Goal: Task Accomplishment & Management: Complete application form

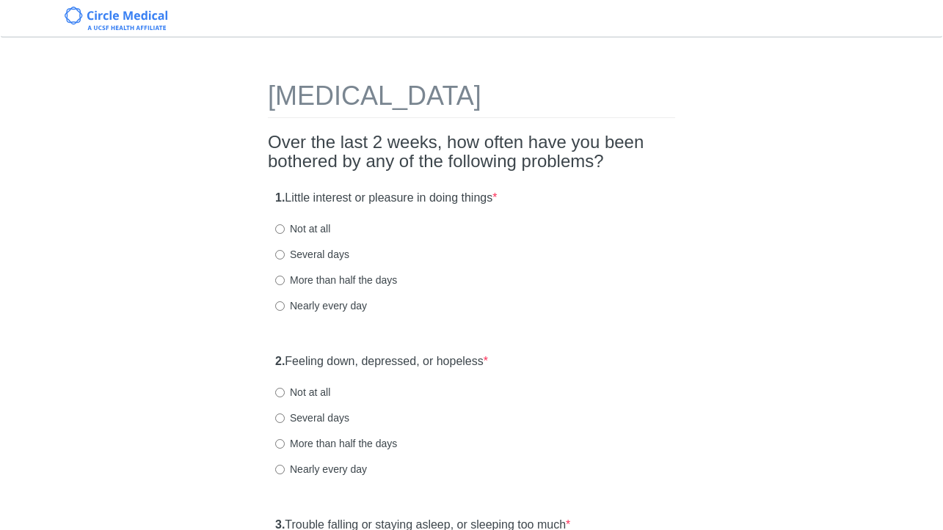
click at [320, 232] on label "Not at all" at bounding box center [302, 229] width 55 height 15
click at [285, 232] on input "Not at all" at bounding box center [280, 229] width 10 height 10
radio input "true"
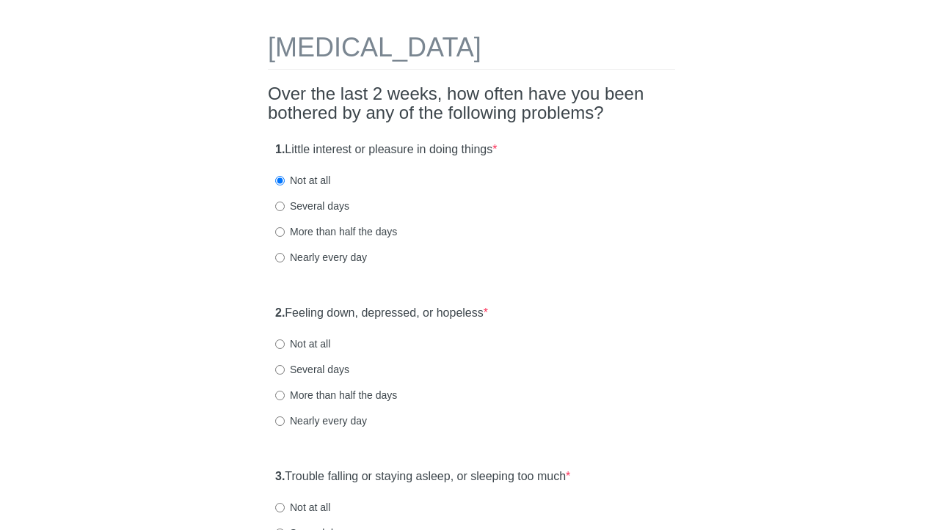
click at [312, 343] on label "Not at all" at bounding box center [302, 344] width 55 height 15
click at [285, 343] on input "Not at all" at bounding box center [280, 345] width 10 height 10
radio input "true"
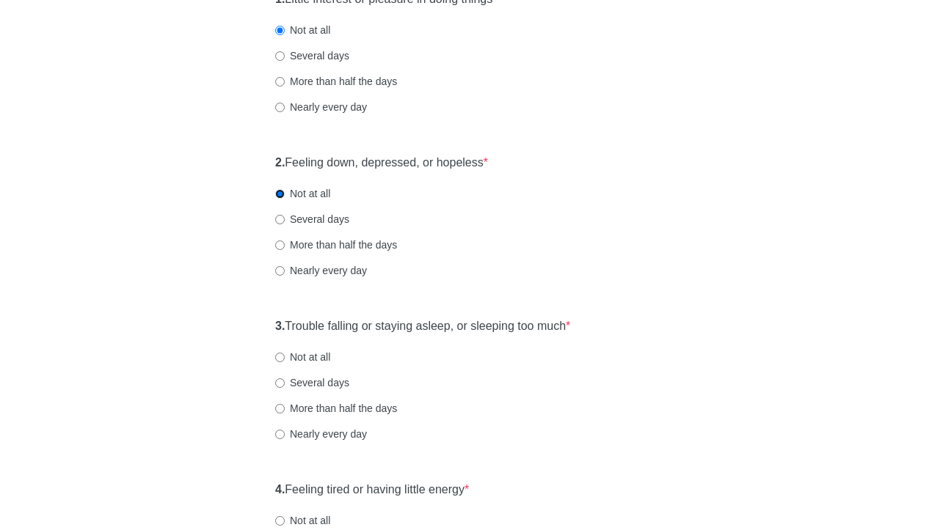
scroll to position [197, 0]
click at [321, 378] on label "Several days" at bounding box center [312, 384] width 74 height 15
click at [285, 380] on input "Several days" at bounding box center [280, 385] width 10 height 10
radio input "true"
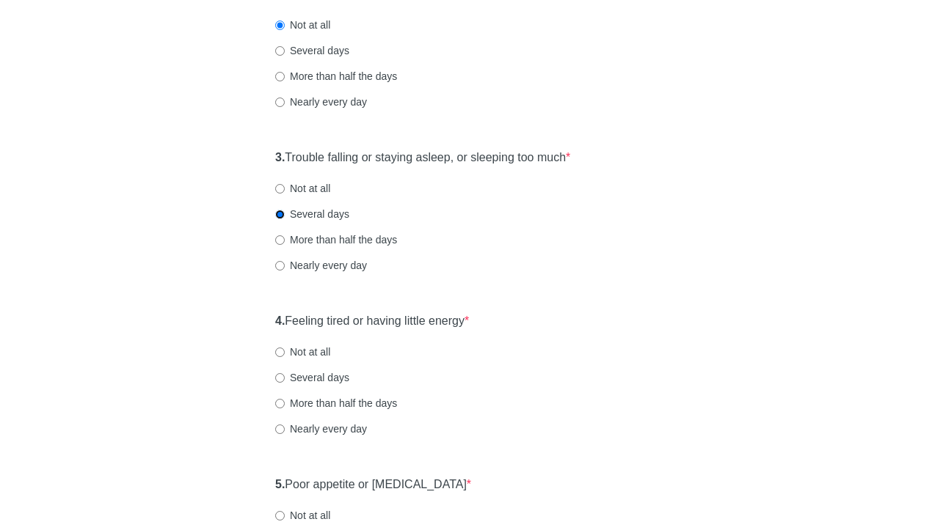
scroll to position [368, 0]
click at [321, 379] on label "Several days" at bounding box center [312, 377] width 74 height 15
click at [285, 379] on input "Several days" at bounding box center [280, 378] width 10 height 10
radio input "true"
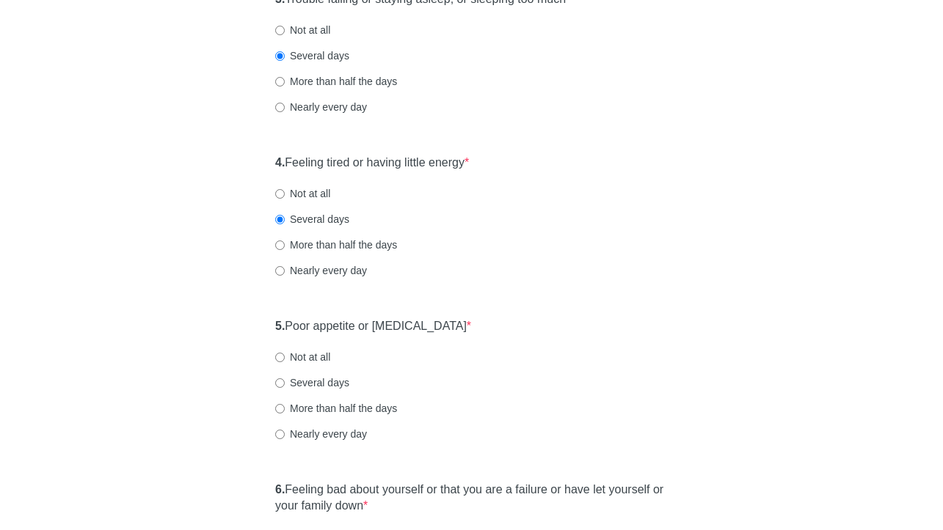
click at [307, 352] on label "Not at all" at bounding box center [302, 357] width 55 height 15
click at [285, 353] on input "Not at all" at bounding box center [280, 358] width 10 height 10
radio input "true"
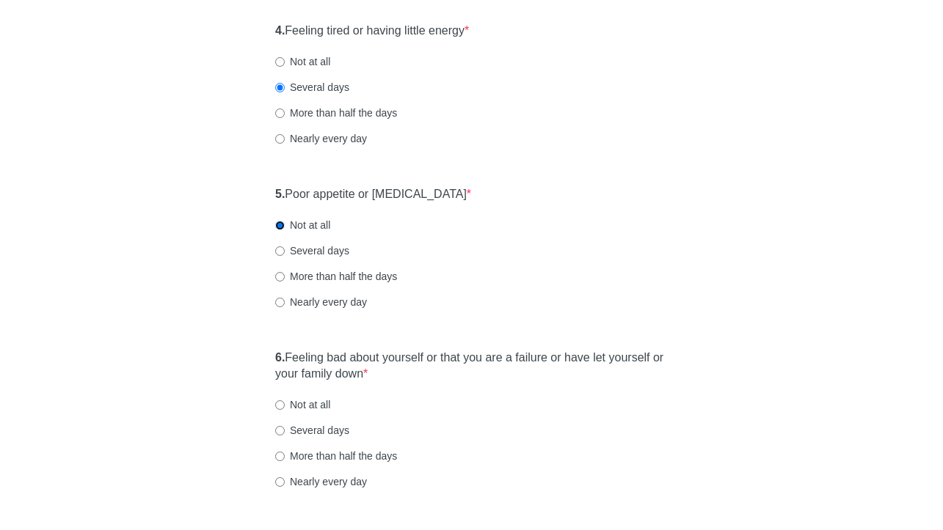
scroll to position [676, 0]
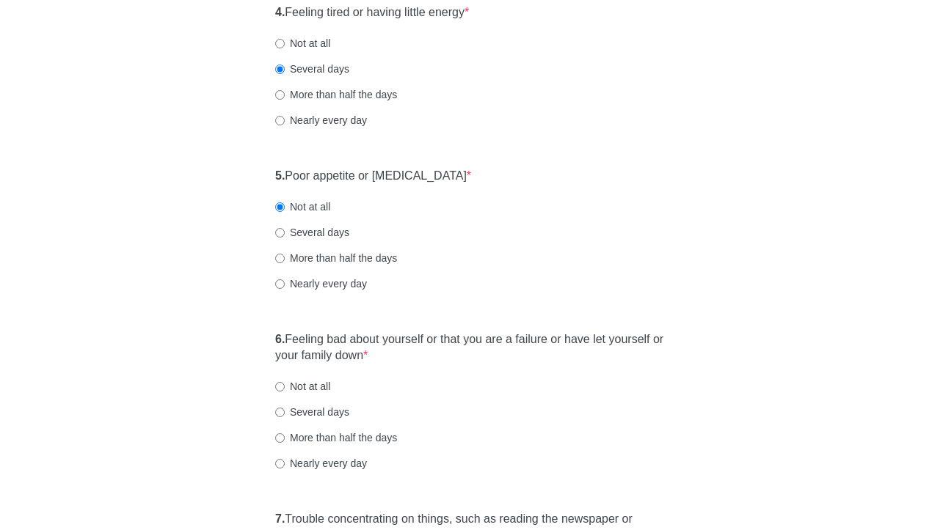
click at [315, 390] on label "Not at all" at bounding box center [302, 386] width 55 height 15
click at [285, 390] on input "Not at all" at bounding box center [280, 387] width 10 height 10
radio input "true"
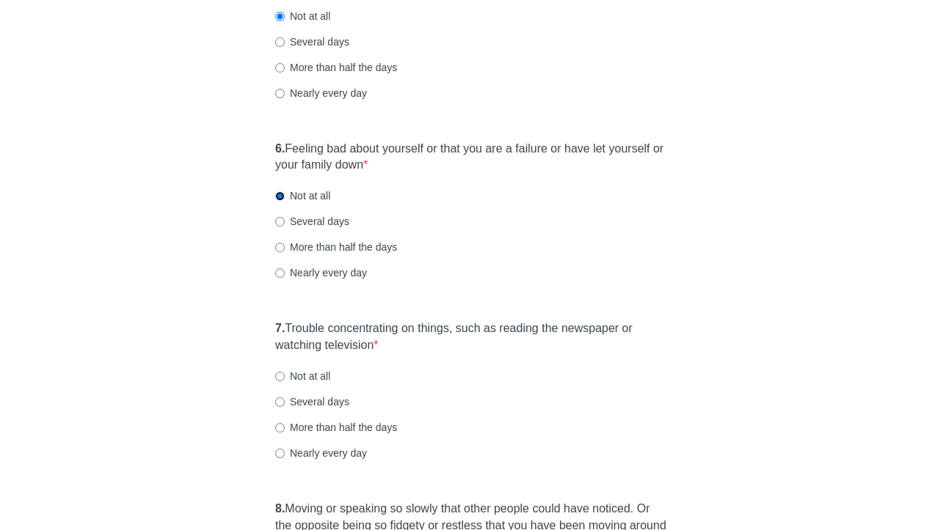
scroll to position [880, 0]
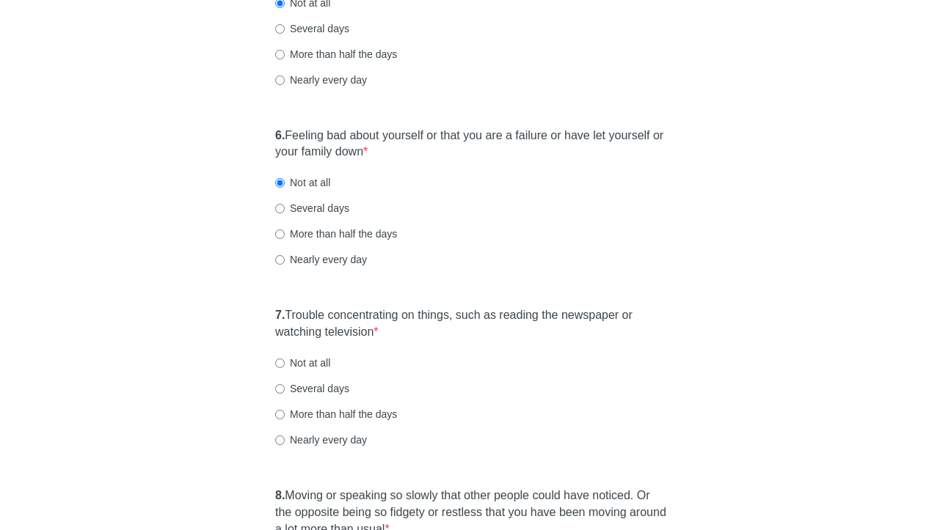
click at [304, 355] on div "7. Trouble concentrating on things, such as reading the newspaper or watching t…" at bounding box center [471, 384] width 407 height 169
click at [307, 368] on label "Not at all" at bounding box center [302, 363] width 55 height 15
click at [285, 368] on input "Not at all" at bounding box center [280, 364] width 10 height 10
radio input "true"
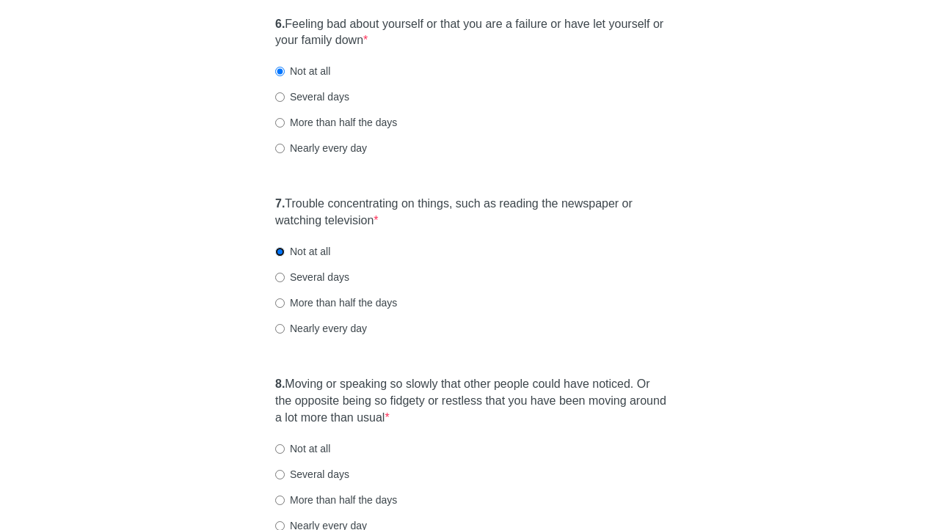
scroll to position [1040, 0]
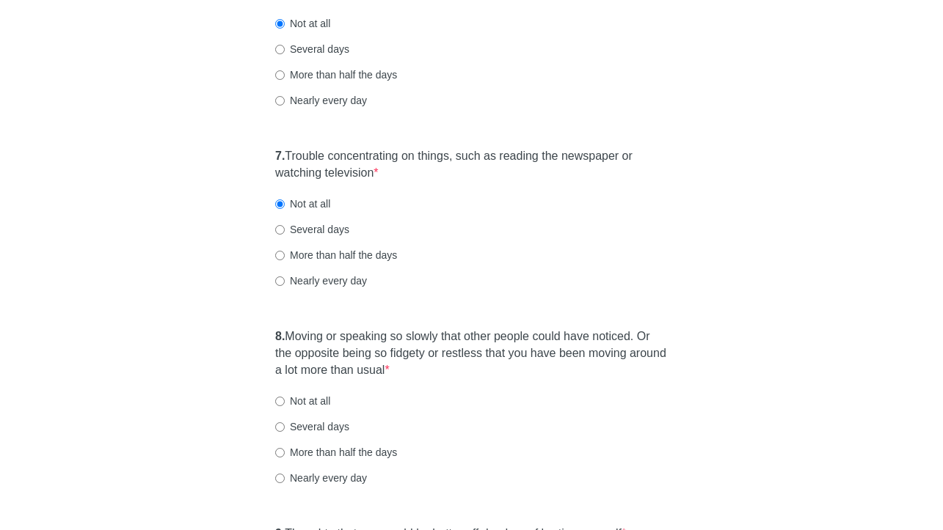
click at [306, 389] on div "8. Moving or speaking so slowly that other people could have noticed. Or the op…" at bounding box center [471, 414] width 407 height 186
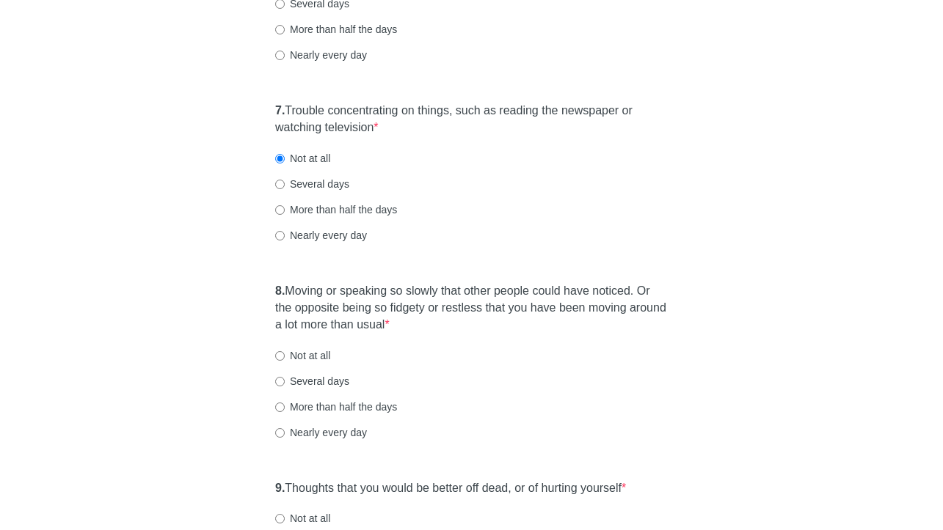
scroll to position [1084, 0]
click at [293, 361] on label "Not at all" at bounding box center [302, 356] width 55 height 15
click at [285, 361] on input "Not at all" at bounding box center [280, 357] width 10 height 10
radio input "true"
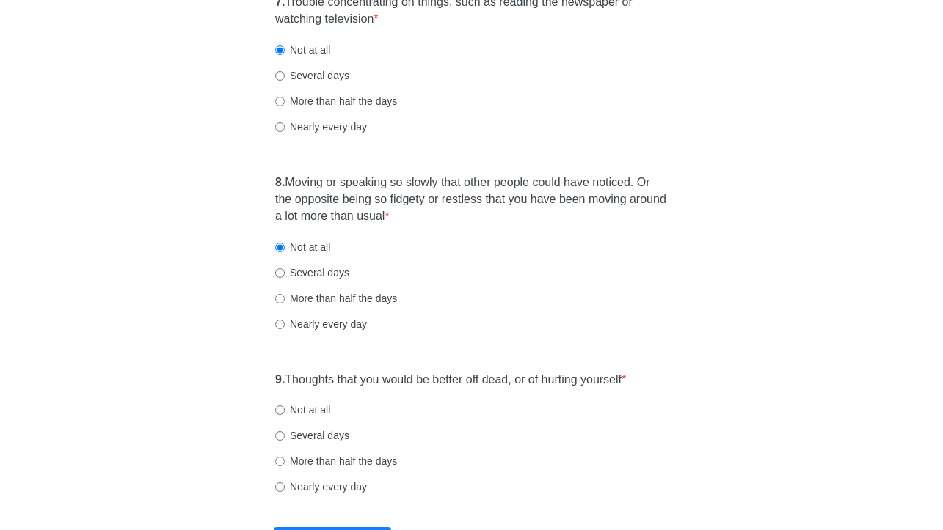
click at [296, 411] on label "Not at all" at bounding box center [302, 410] width 55 height 15
click at [285, 411] on input "Not at all" at bounding box center [280, 411] width 10 height 10
radio input "true"
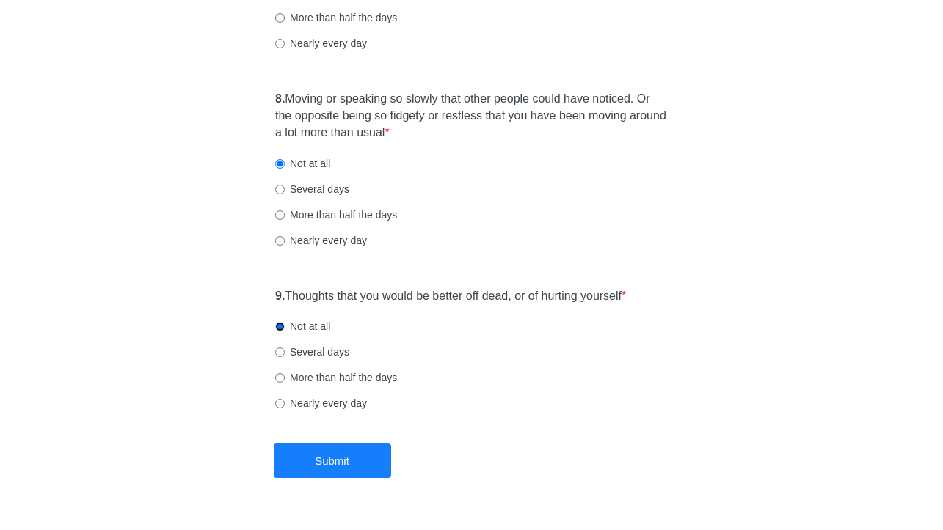
scroll to position [1277, 0]
click at [323, 469] on button "Submit" at bounding box center [332, 462] width 117 height 34
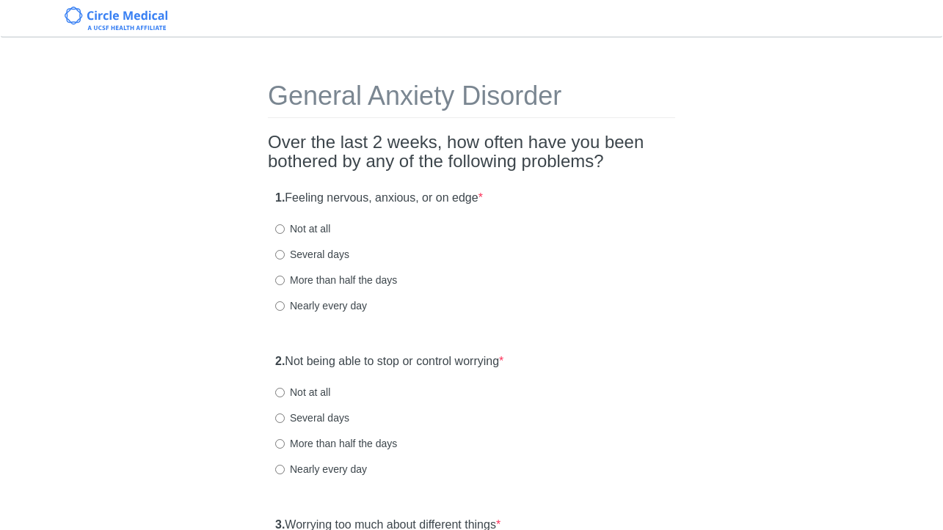
click at [304, 259] on label "Several days" at bounding box center [312, 254] width 74 height 15
click at [285, 259] on input "Several days" at bounding box center [280, 255] width 10 height 10
radio input "true"
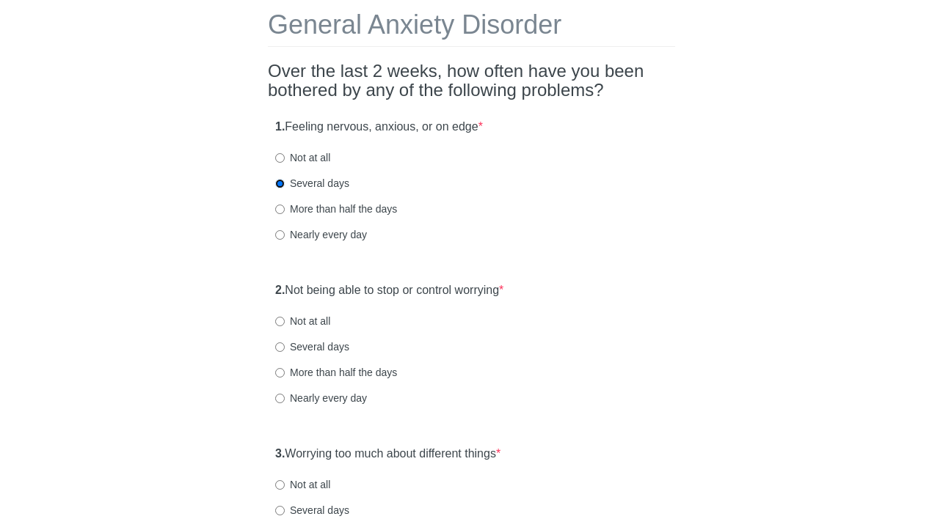
scroll to position [87, 0]
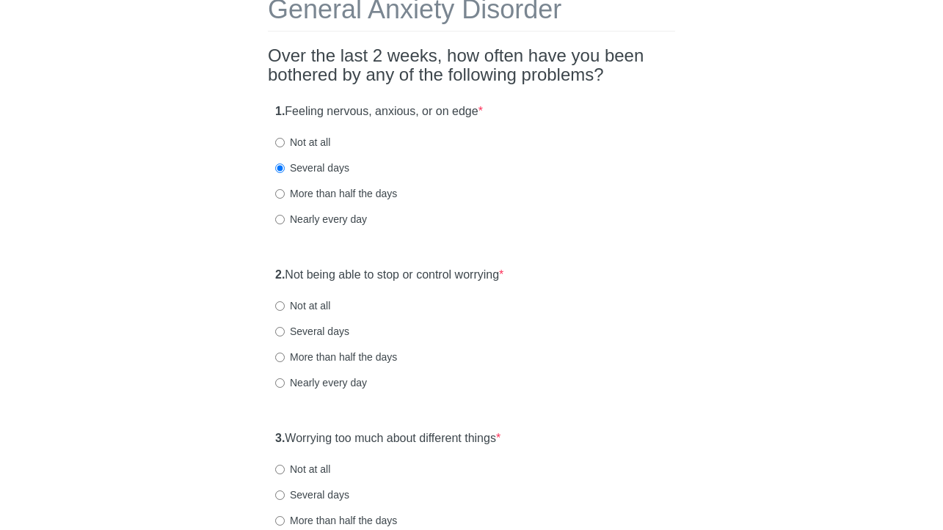
click at [313, 326] on label "Several days" at bounding box center [312, 331] width 74 height 15
click at [285, 327] on input "Several days" at bounding box center [280, 332] width 10 height 10
radio input "true"
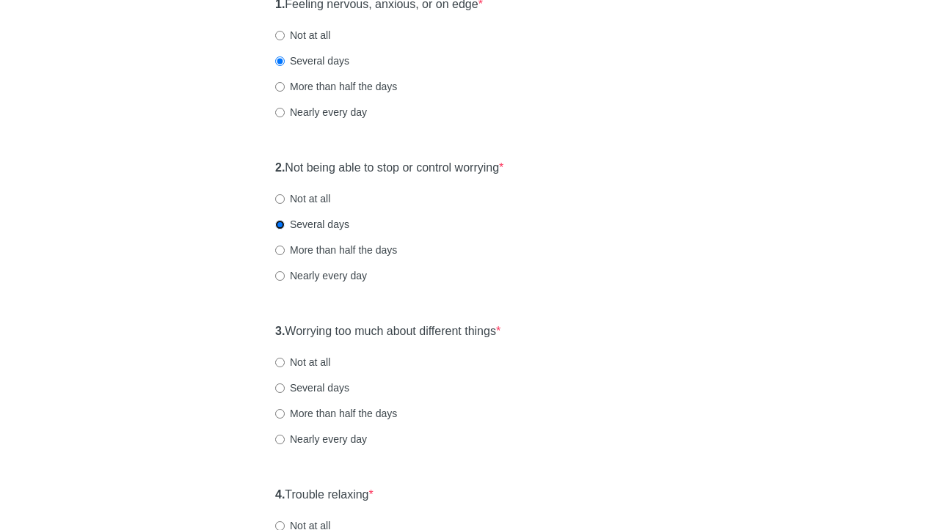
scroll to position [201, 0]
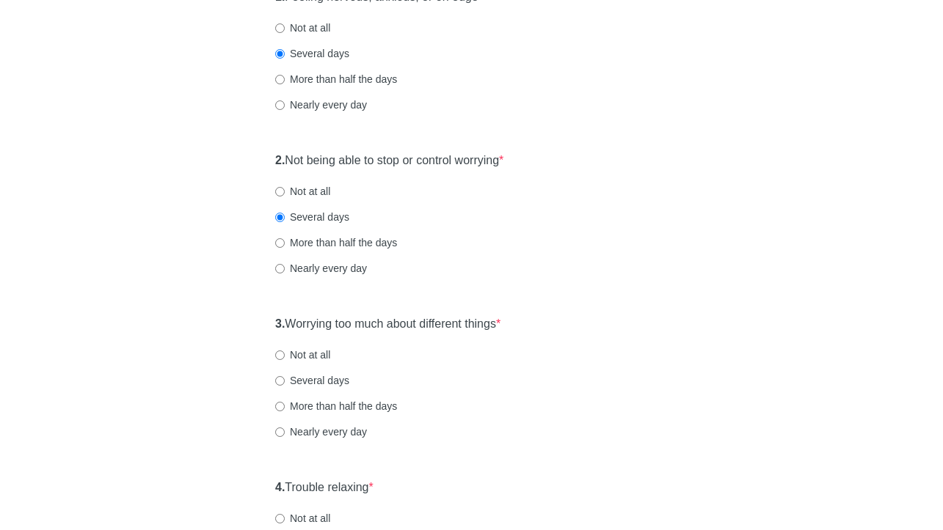
click at [318, 383] on label "Several days" at bounding box center [312, 380] width 74 height 15
click at [285, 383] on input "Several days" at bounding box center [280, 381] width 10 height 10
radio input "true"
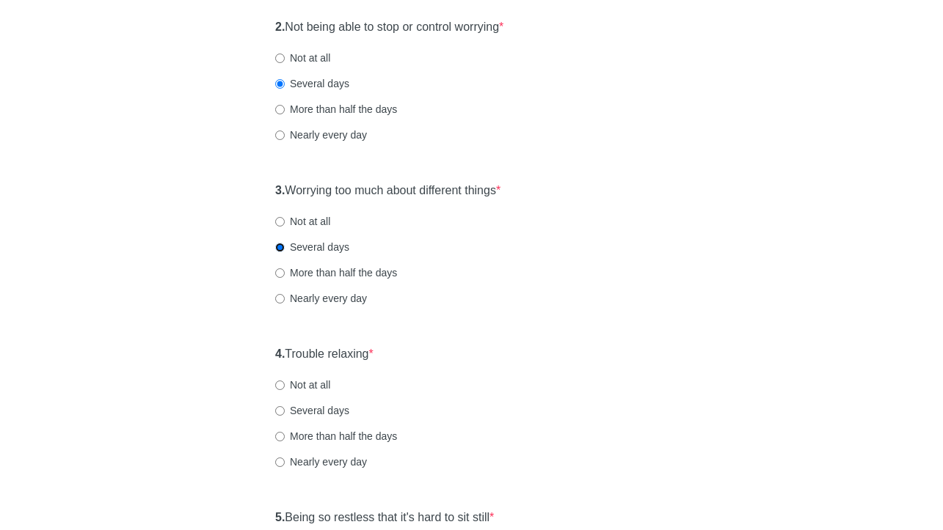
scroll to position [351, 0]
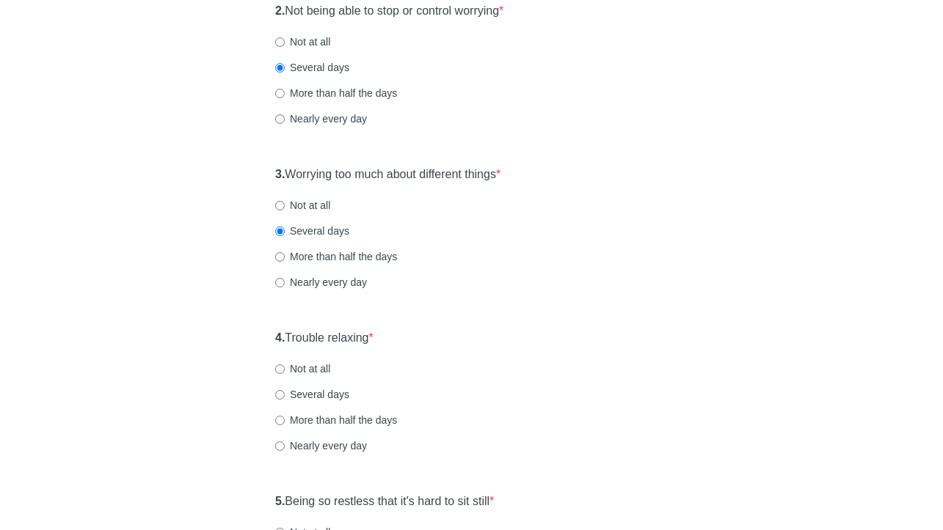
click at [321, 393] on label "Several days" at bounding box center [312, 394] width 74 height 15
click at [285, 393] on input "Several days" at bounding box center [280, 395] width 10 height 10
radio input "true"
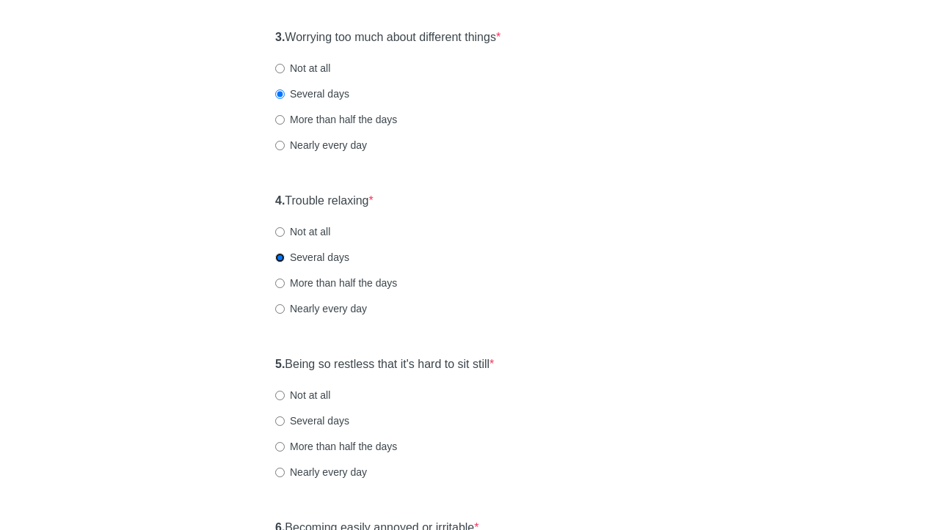
scroll to position [503, 0]
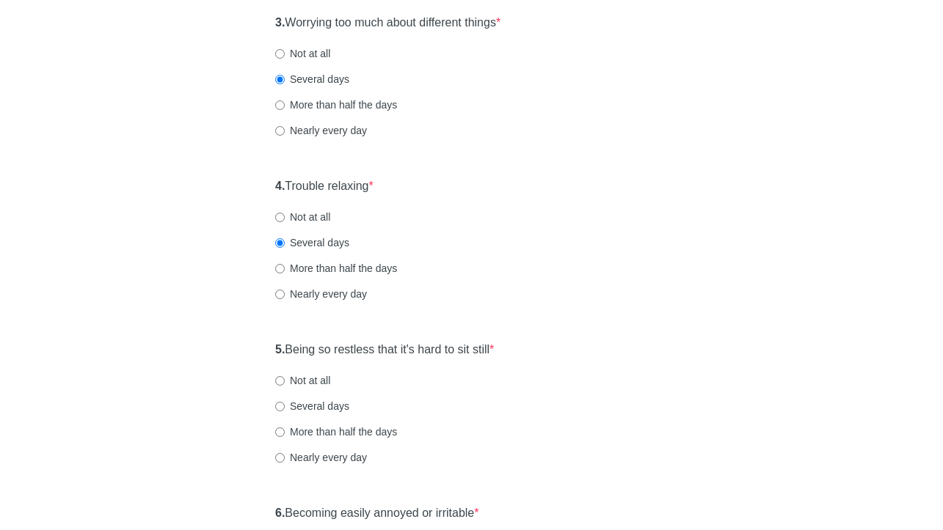
click at [312, 381] on label "Not at all" at bounding box center [302, 380] width 55 height 15
click at [285, 381] on input "Not at all" at bounding box center [280, 381] width 10 height 10
radio input "true"
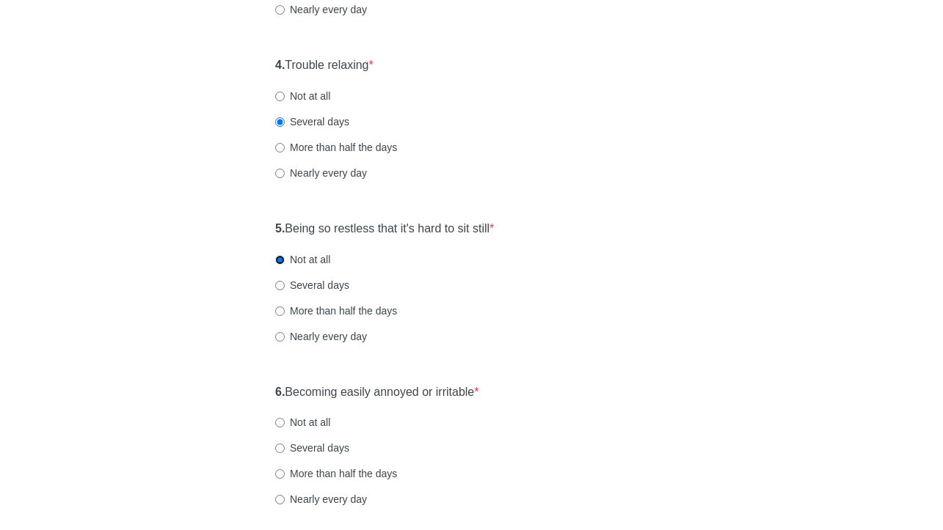
scroll to position [624, 0]
click at [315, 448] on label "Several days" at bounding box center [312, 447] width 74 height 15
click at [285, 448] on input "Several days" at bounding box center [280, 448] width 10 height 10
radio input "true"
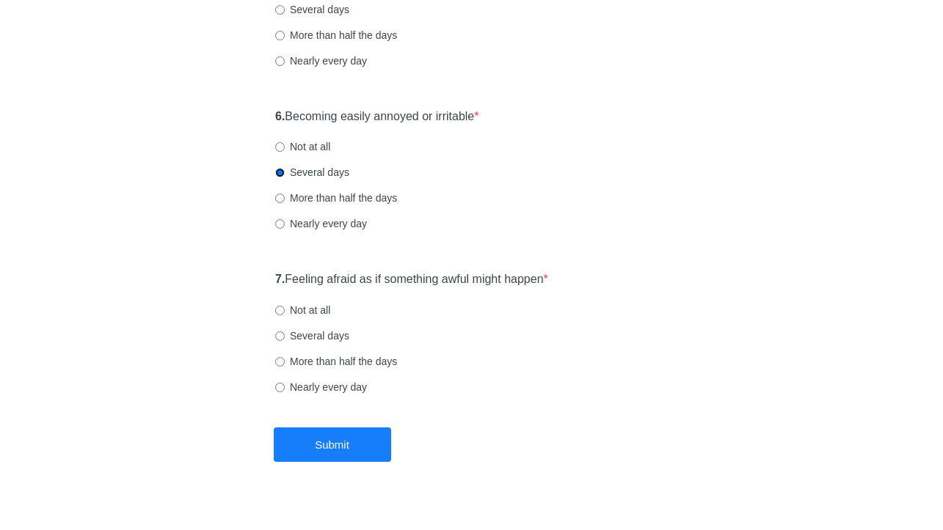
scroll to position [920, 0]
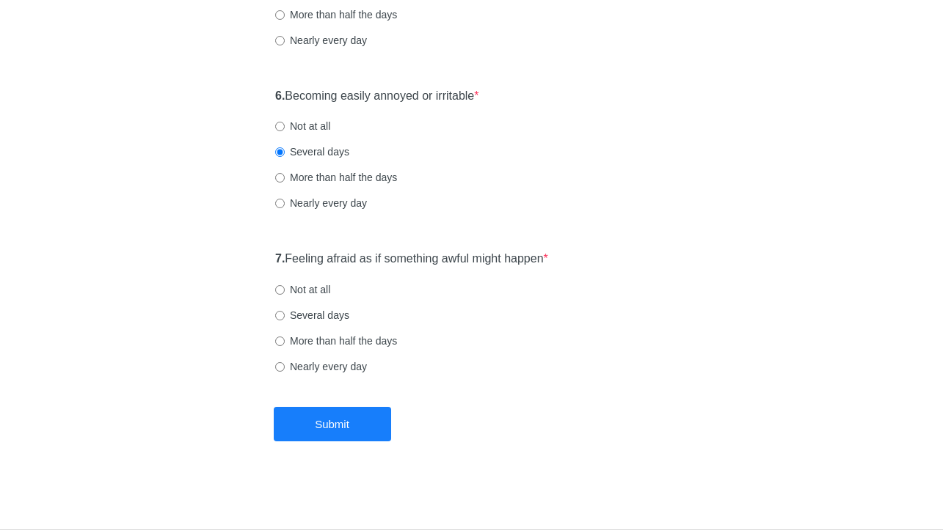
click at [301, 288] on label "Not at all" at bounding box center [302, 289] width 55 height 15
click at [285, 288] on input "Not at all" at bounding box center [280, 290] width 10 height 10
radio input "true"
click at [325, 424] on button "Submit" at bounding box center [332, 424] width 117 height 34
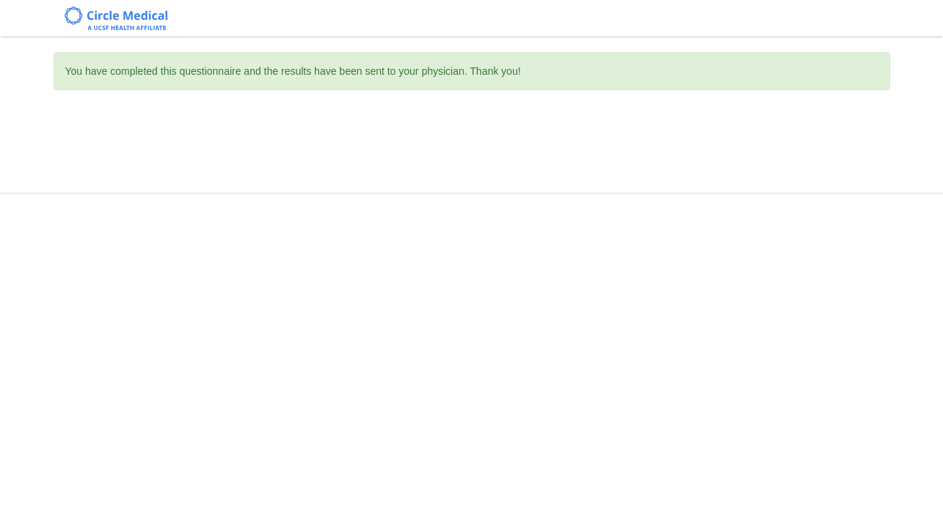
scroll to position [0, 0]
